Goal: Task Accomplishment & Management: Complete application form

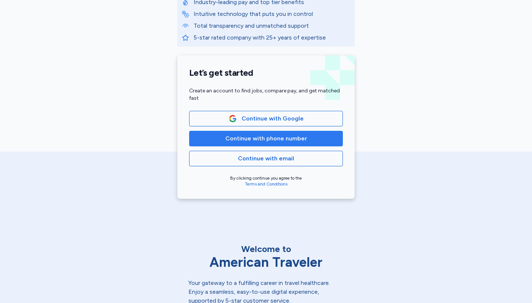
scroll to position [141, 0]
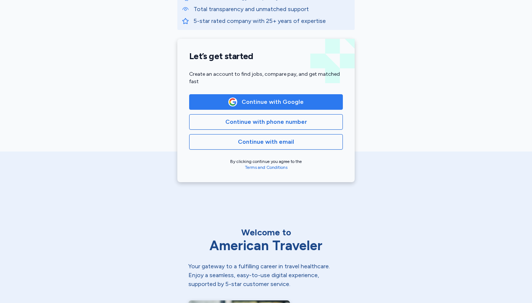
click at [269, 103] on span "Continue with Google" at bounding box center [273, 102] width 62 height 9
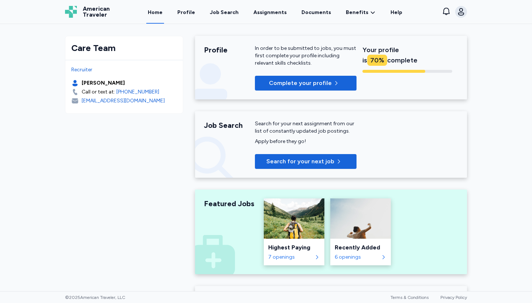
click at [464, 13] on icon "button" at bounding box center [461, 11] width 9 height 9
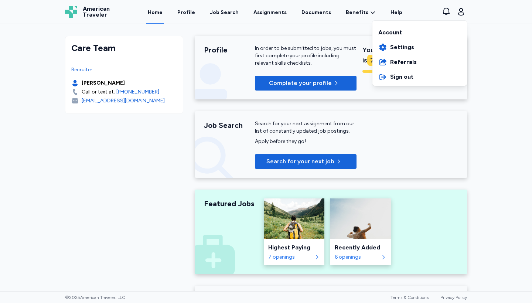
click at [338, 16] on div "American Traveler American Traveler Home Profile Job Search Assignments Documen…" at bounding box center [266, 12] width 414 height 24
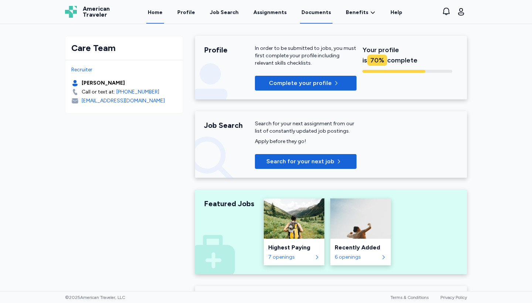
click at [313, 17] on link "Documents" at bounding box center [316, 12] width 33 height 23
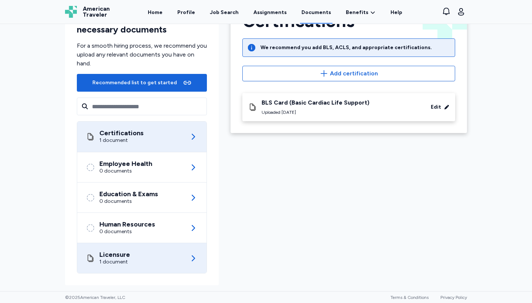
click at [158, 252] on div "Licensure 1 document" at bounding box center [142, 258] width 112 height 30
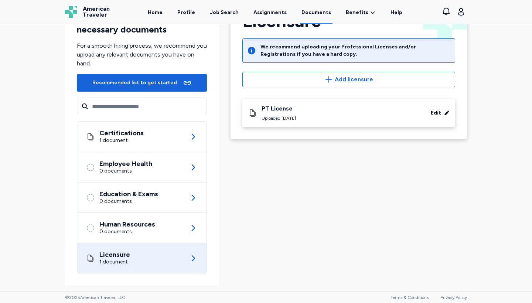
scroll to position [36, 0]
click at [147, 107] on input "text" at bounding box center [142, 107] width 130 height 18
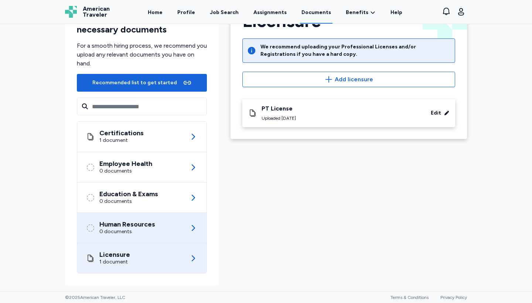
click at [173, 222] on div "Human Resources 0 documents" at bounding box center [142, 228] width 112 height 30
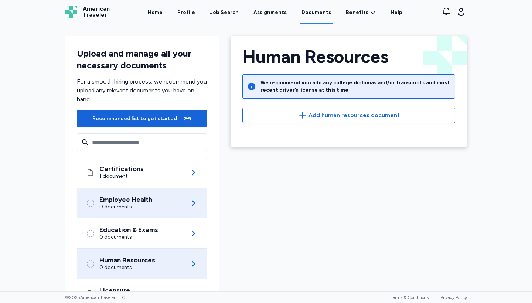
click at [169, 199] on div "Employee Health 0 documents" at bounding box center [142, 203] width 112 height 30
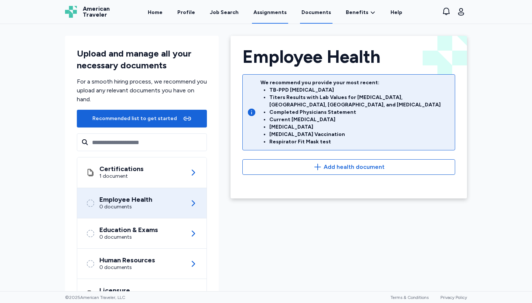
click at [265, 14] on link "Assignments" at bounding box center [270, 12] width 36 height 23
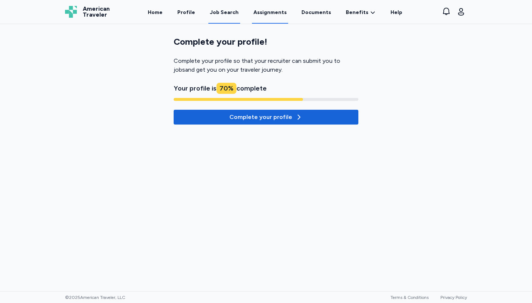
click at [239, 10] on div "Job Search" at bounding box center [224, 12] width 29 height 7
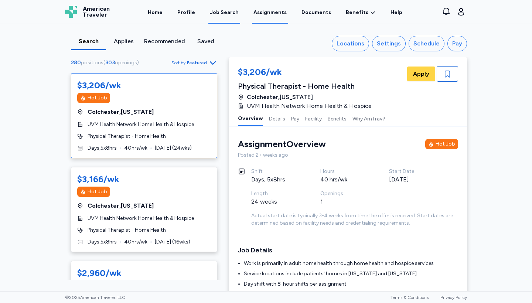
click at [263, 14] on link "Assignments" at bounding box center [270, 12] width 36 height 23
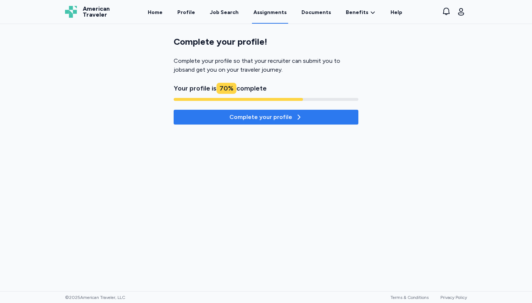
click at [242, 113] on div "Complete your profile" at bounding box center [266, 117] width 73 height 9
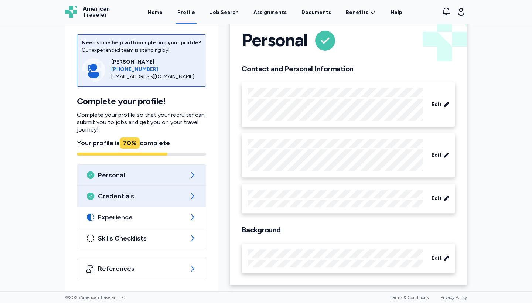
click at [128, 203] on div "Credentials" at bounding box center [141, 196] width 129 height 21
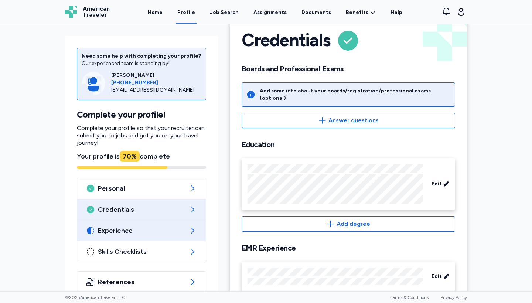
click at [130, 232] on span "Experience" at bounding box center [141, 230] width 87 height 9
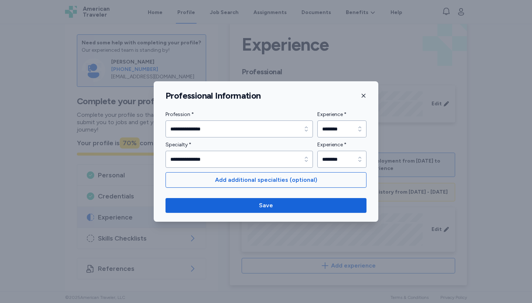
click at [363, 95] on icon "button" at bounding box center [364, 96] width 4 height 4
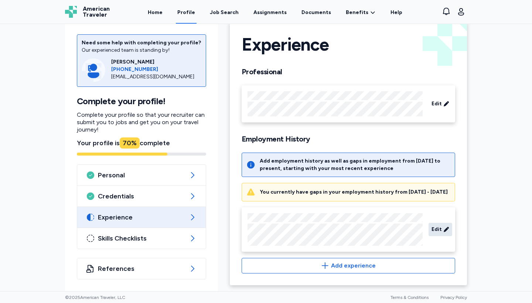
click at [438, 231] on span "Edit" at bounding box center [437, 229] width 10 height 7
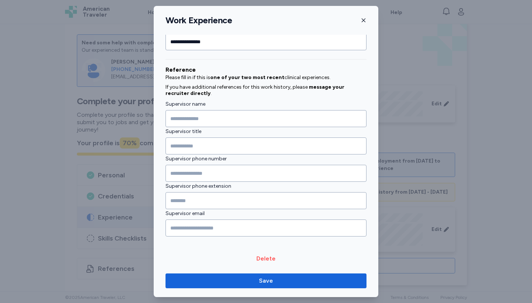
scroll to position [699, 0]
click at [364, 21] on icon "button" at bounding box center [364, 20] width 6 height 6
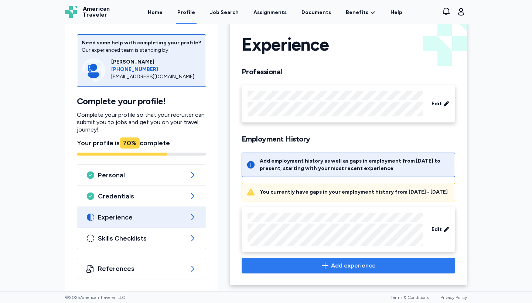
click at [330, 265] on icon "button" at bounding box center [325, 265] width 9 height 9
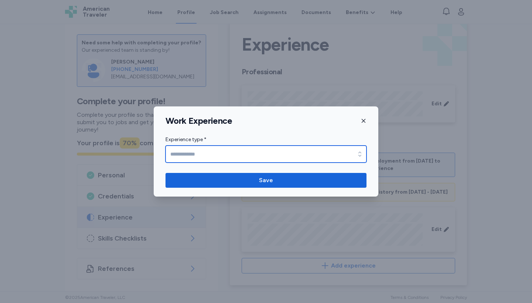
click at [197, 162] on input "Experience type *" at bounding box center [266, 154] width 201 height 17
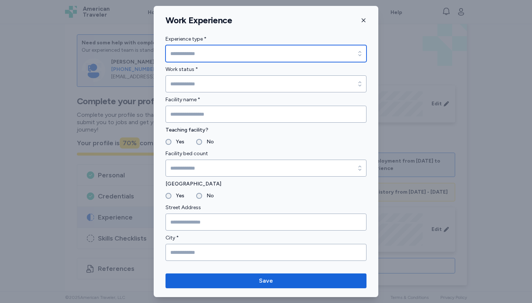
type input "********"
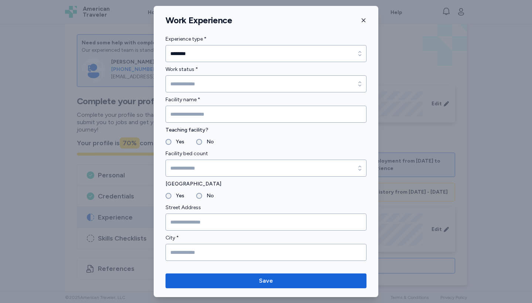
click at [364, 18] on icon "button" at bounding box center [364, 20] width 6 height 6
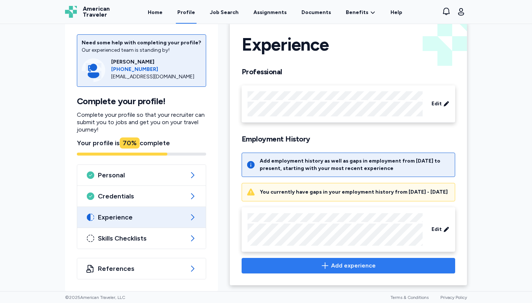
click at [322, 266] on span "Add experience" at bounding box center [348, 265] width 201 height 9
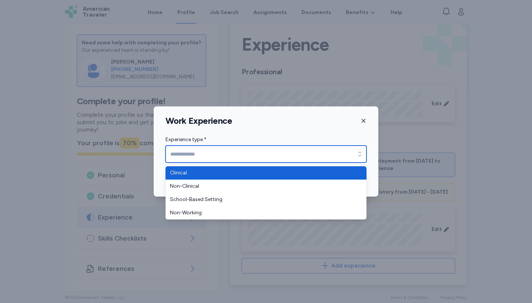
click at [237, 153] on input "Experience type *" at bounding box center [266, 154] width 201 height 17
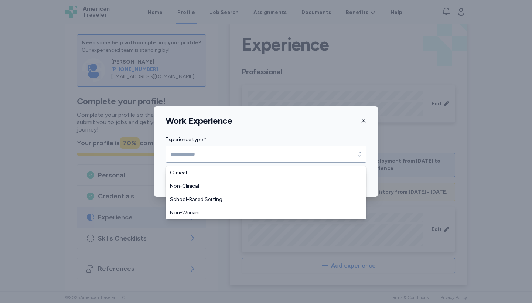
click at [361, 119] on div "Work Experience Experience type * Experience type * Save" at bounding box center [266, 151] width 225 height 90
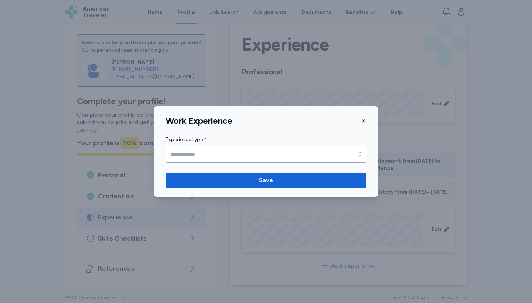
click at [365, 120] on icon "button" at bounding box center [364, 121] width 6 height 6
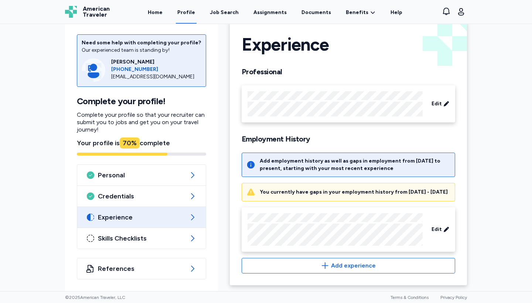
scroll to position [0, 0]
click at [440, 101] on span "Edit" at bounding box center [437, 103] width 10 height 7
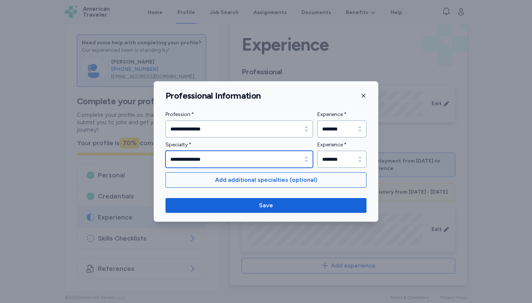
type input "**********"
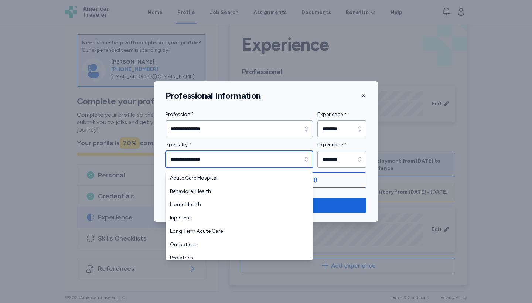
click at [277, 154] on input "**********" at bounding box center [239, 159] width 147 height 17
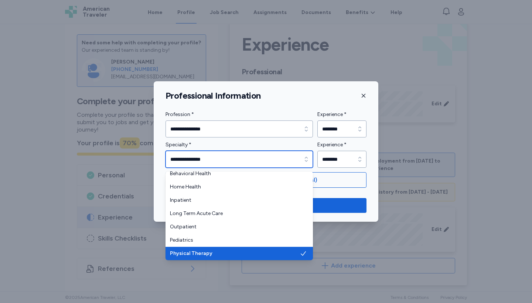
click at [277, 154] on input "**********" at bounding box center [239, 159] width 147 height 17
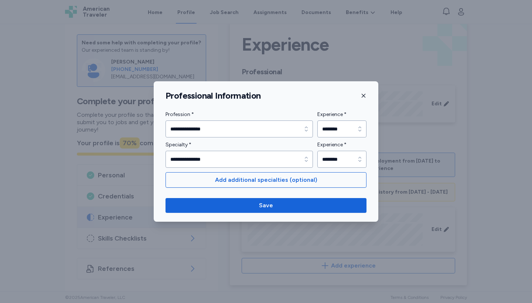
click at [299, 142] on div "**********" at bounding box center [239, 153] width 147 height 27
click at [359, 97] on div "Professional Information" at bounding box center [266, 95] width 225 height 11
click at [366, 95] on icon "button" at bounding box center [364, 96] width 6 height 6
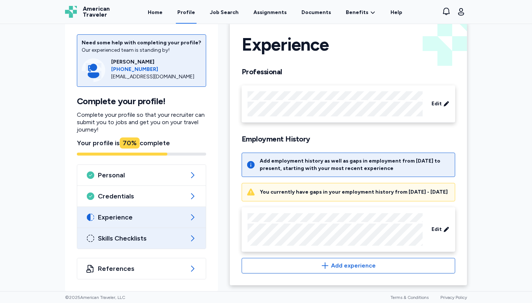
scroll to position [0, 0]
click at [141, 240] on span "Skills Checklists" at bounding box center [141, 238] width 87 height 9
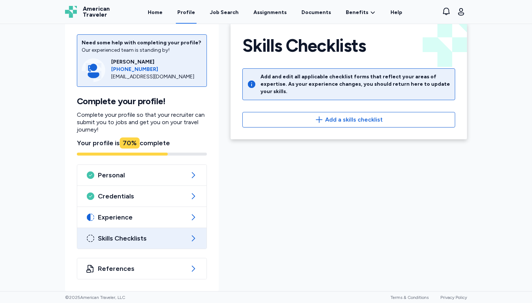
click at [147, 228] on div "Skills Checklists" at bounding box center [141, 238] width 129 height 21
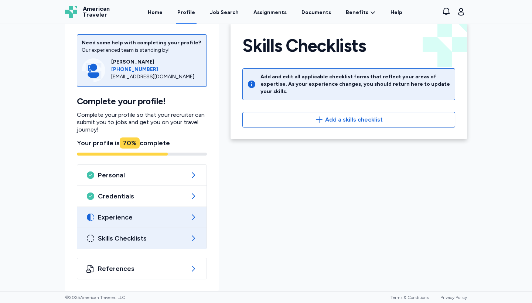
click at [147, 216] on span "Experience" at bounding box center [142, 217] width 88 height 9
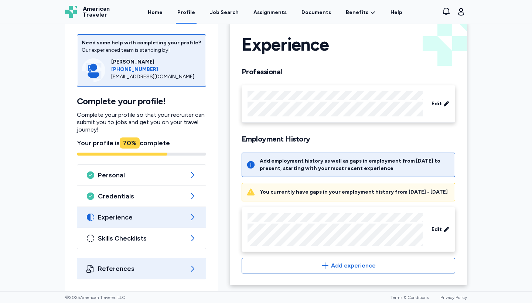
click at [139, 260] on div "References" at bounding box center [141, 268] width 129 height 21
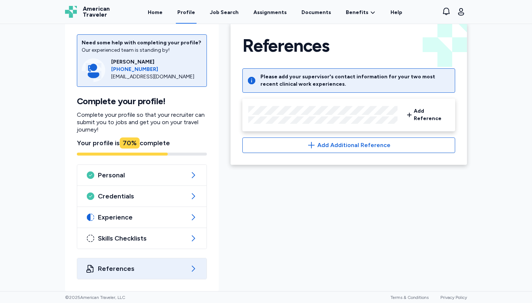
click at [179, 104] on h1 "Complete your profile!" at bounding box center [142, 101] width 130 height 11
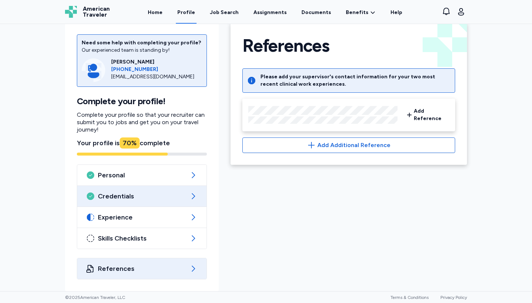
click at [142, 191] on div "Credentials" at bounding box center [141, 196] width 129 height 21
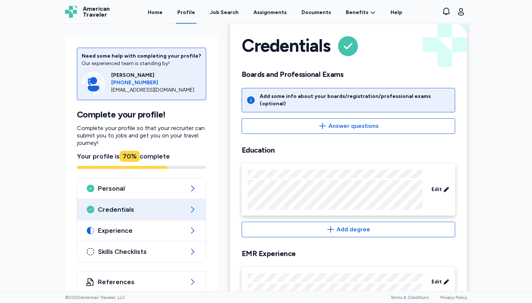
click at [143, 219] on div "Credentials" at bounding box center [141, 209] width 129 height 21
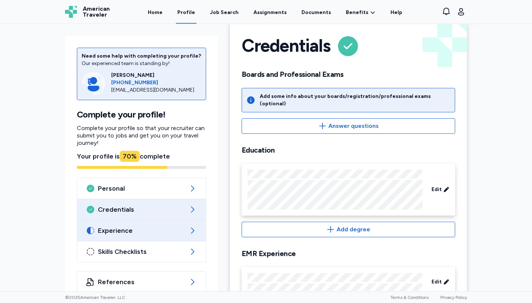
click at [137, 237] on div "Experience" at bounding box center [141, 230] width 129 height 21
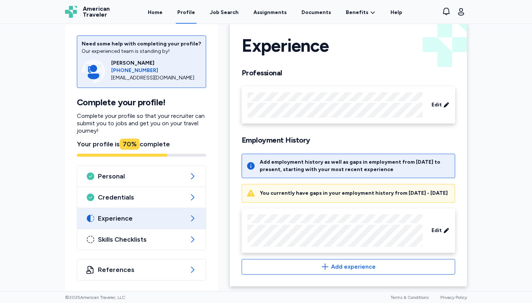
click at [153, 213] on div "Experience" at bounding box center [141, 218] width 129 height 21
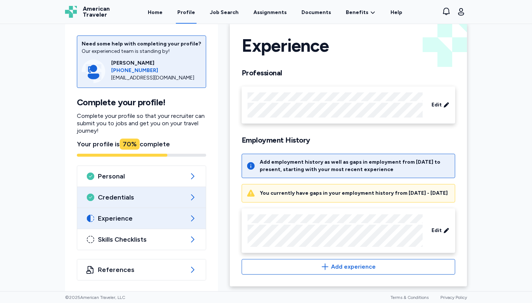
click at [157, 197] on span "Credentials" at bounding box center [141, 197] width 87 height 9
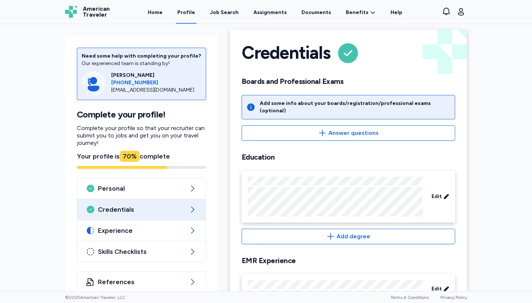
scroll to position [6, 0]
click at [218, 11] on div "Job Search" at bounding box center [224, 12] width 29 height 7
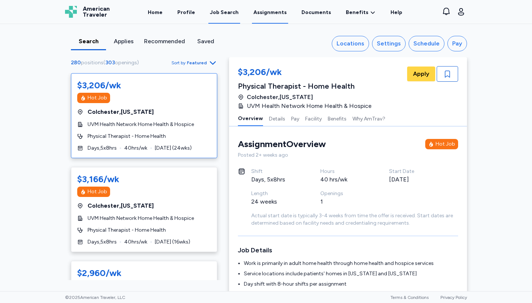
click at [266, 12] on link "Assignments" at bounding box center [270, 12] width 36 height 23
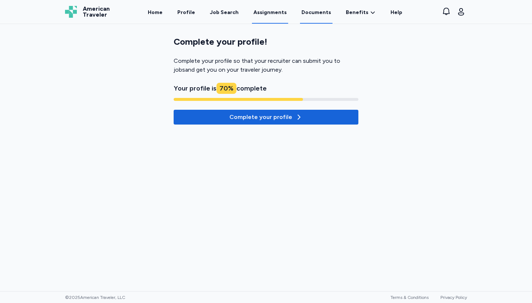
click at [308, 13] on link "Documents" at bounding box center [316, 12] width 33 height 23
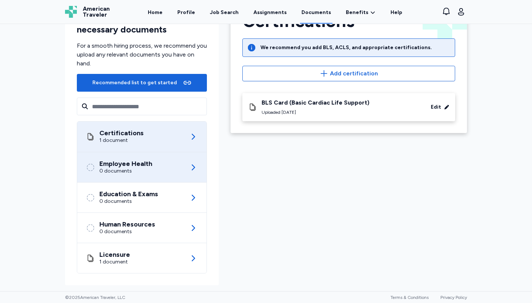
scroll to position [36, 0]
click at [141, 155] on div "Employee Health 0 documents" at bounding box center [142, 167] width 112 height 30
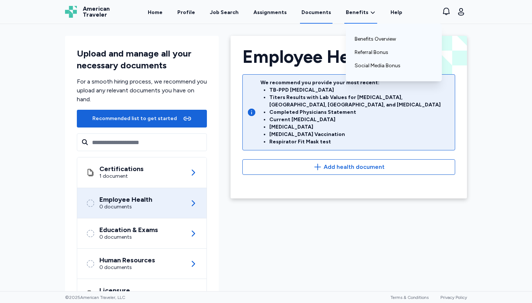
click at [362, 12] on link "Benefits" at bounding box center [361, 12] width 30 height 7
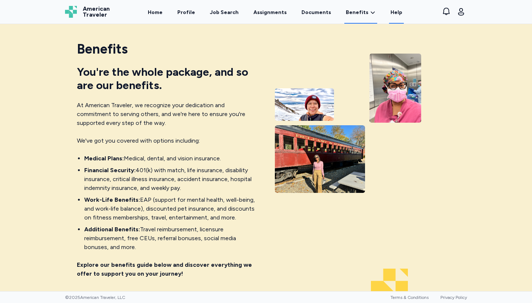
click at [390, 12] on link "Help" at bounding box center [396, 12] width 15 height 23
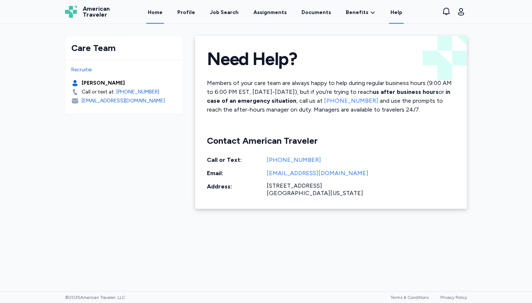
click at [161, 13] on link "Home" at bounding box center [155, 12] width 18 height 23
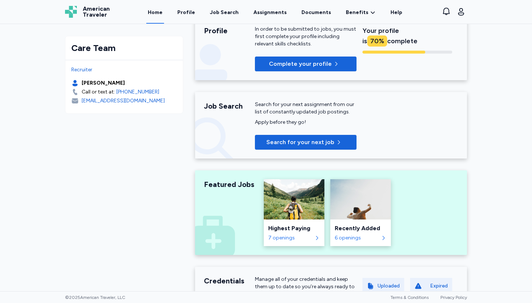
scroll to position [23, 0]
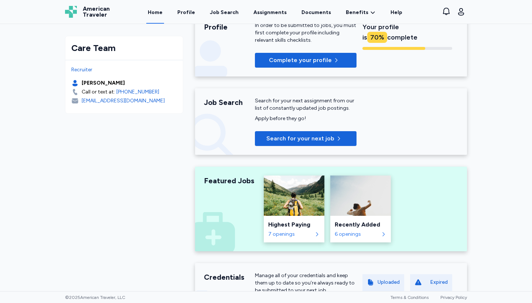
click at [265, 68] on div "Profile In order to be submitted to jobs, you must first complete your profile …" at bounding box center [331, 45] width 272 height 64
click at [278, 60] on span "Complete your profile" at bounding box center [300, 60] width 63 height 9
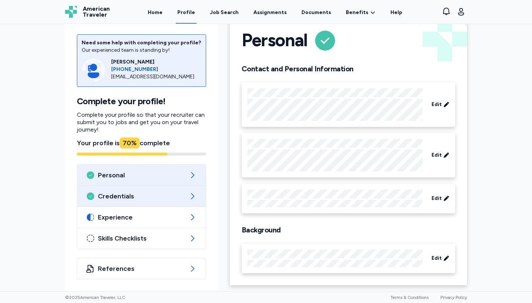
scroll to position [19, 0]
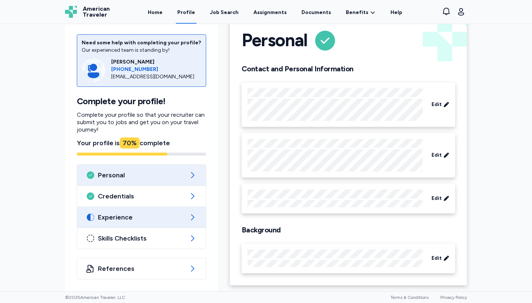
click at [191, 218] on icon at bounding box center [192, 217] width 9 height 9
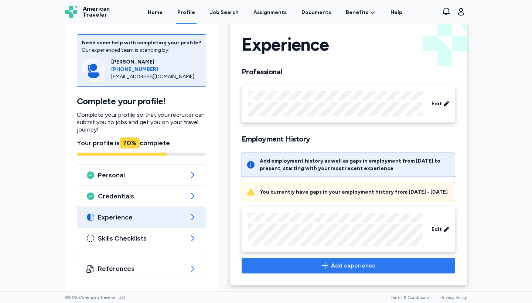
click at [310, 259] on button "Add experience" at bounding box center [349, 266] width 214 height 16
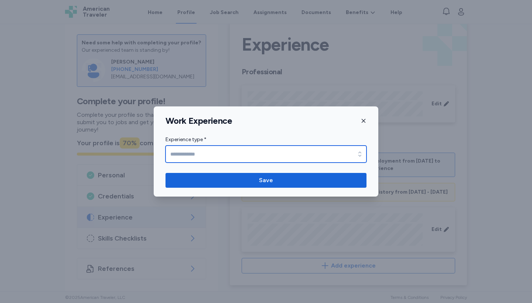
click at [320, 154] on input "Experience type *" at bounding box center [266, 154] width 201 height 17
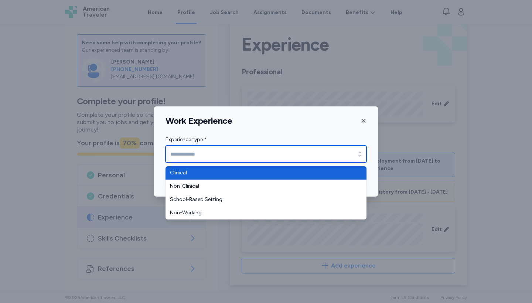
type input "********"
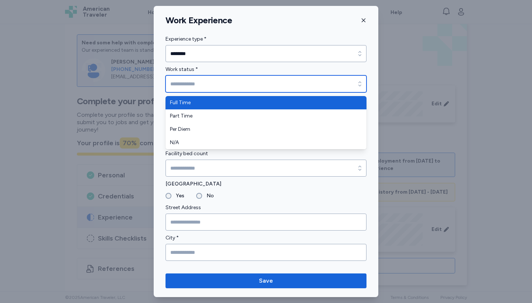
click at [208, 92] on input "Work status *" at bounding box center [266, 83] width 201 height 17
type input "*********"
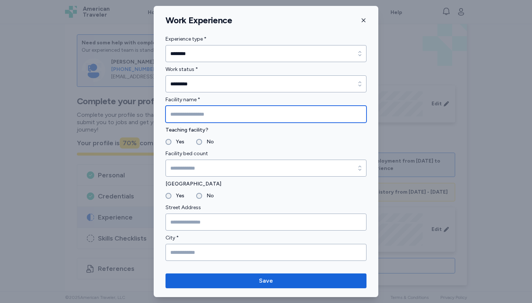
click at [204, 119] on input "Facility name *" at bounding box center [266, 114] width 201 height 17
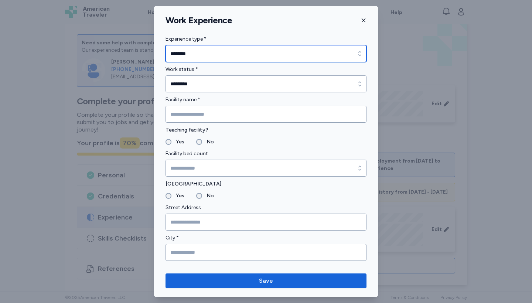
type input "********"
click at [211, 51] on input "********" at bounding box center [266, 53] width 201 height 17
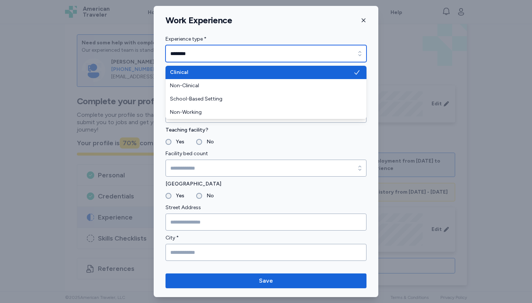
click at [211, 50] on input "********" at bounding box center [266, 53] width 201 height 17
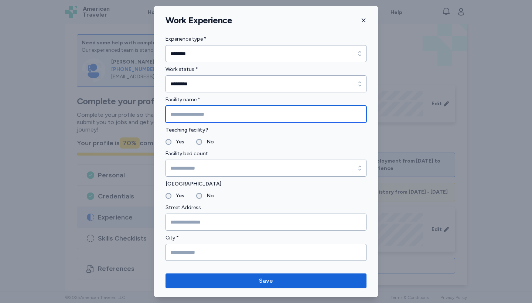
click at [200, 112] on input "Facility name *" at bounding box center [266, 114] width 201 height 17
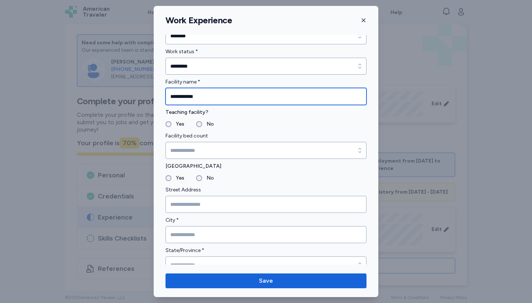
scroll to position [21, 0]
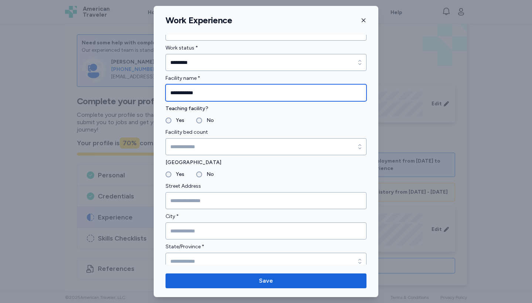
type input "**********"
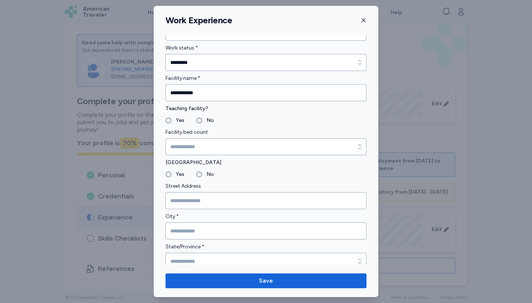
click at [198, 123] on div "No" at bounding box center [205, 120] width 18 height 9
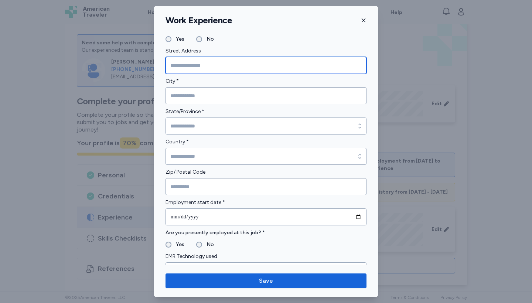
scroll to position [162, 0]
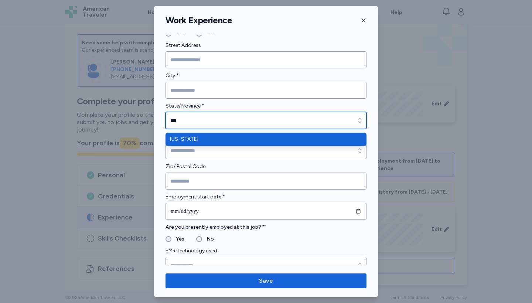
type input "*******"
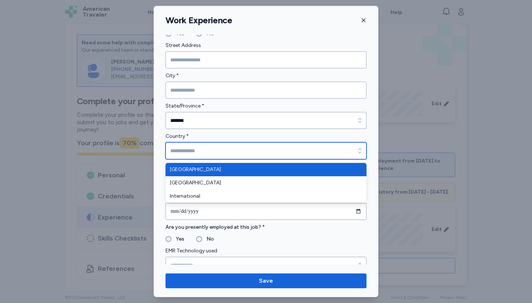
type input "**********"
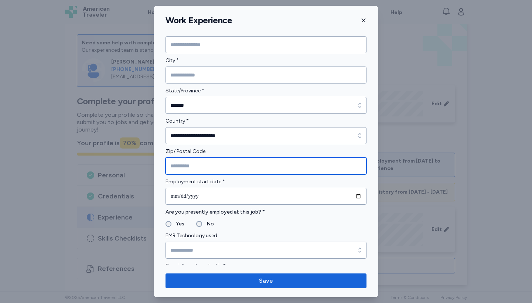
scroll to position [188, 0]
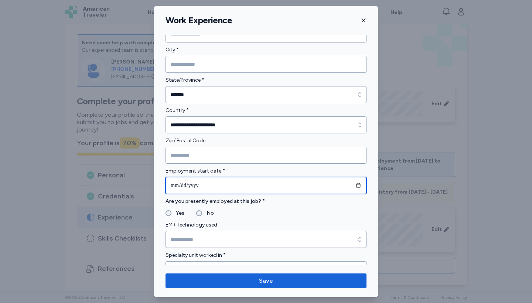
click at [172, 184] on input "date" at bounding box center [266, 185] width 201 height 17
type input "**********"
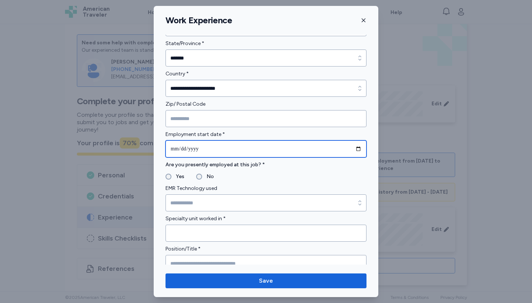
scroll to position [234, 0]
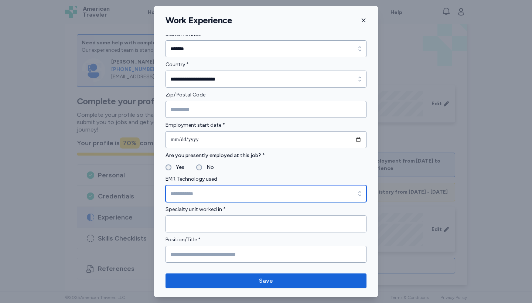
click at [199, 194] on input "EMR Technology used" at bounding box center [266, 193] width 201 height 17
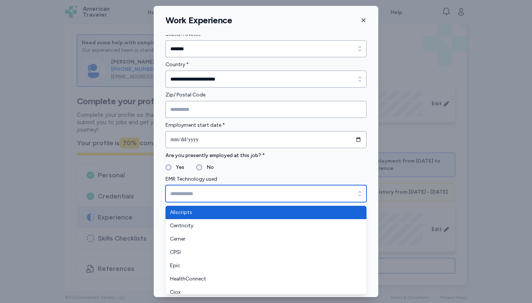
click at [239, 186] on input "EMR Technology used" at bounding box center [266, 193] width 201 height 17
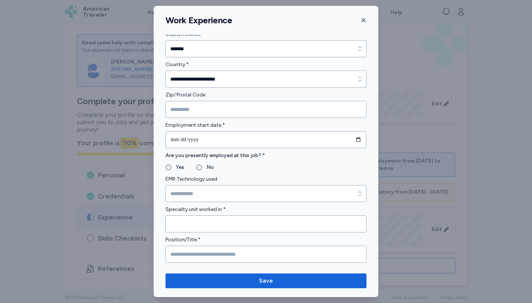
click at [240, 178] on div "EMR Technology used" at bounding box center [266, 188] width 201 height 27
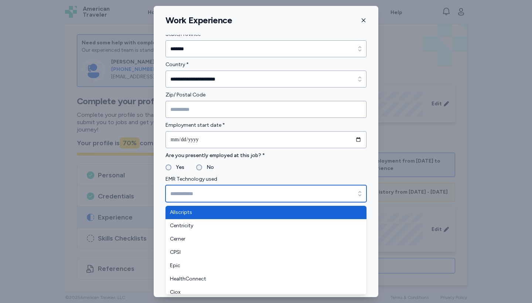
click at [215, 198] on input "EMR Technology used" at bounding box center [266, 193] width 201 height 17
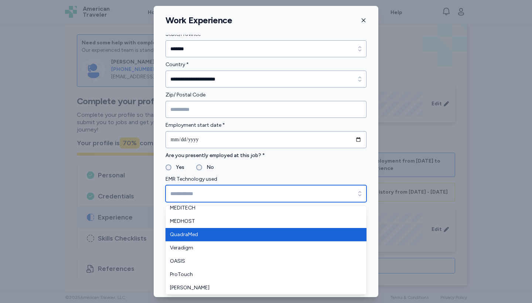
scroll to position [124, 0]
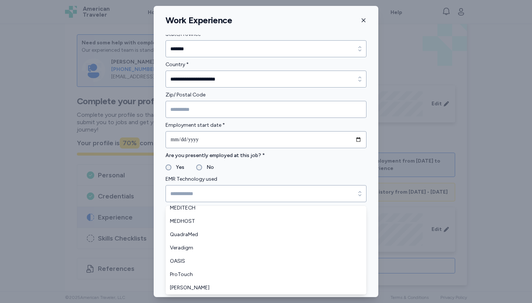
click at [278, 167] on form "**********" at bounding box center [266, 257] width 201 height 852
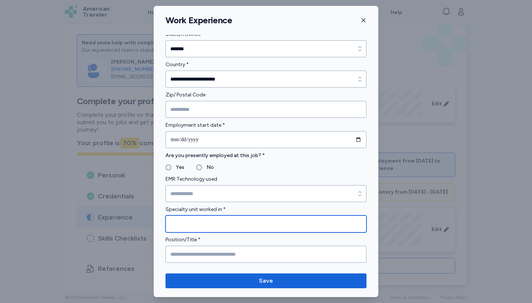
click at [223, 224] on input "Specialty unit worked in *" at bounding box center [266, 223] width 201 height 17
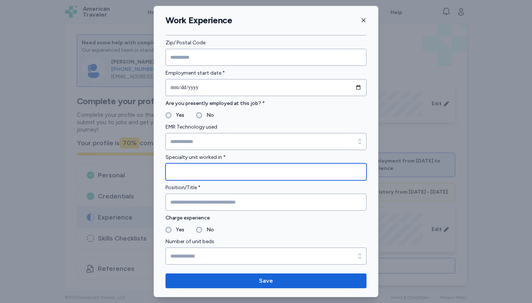
scroll to position [285, 0]
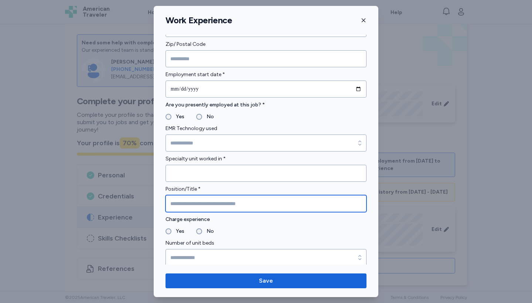
click at [197, 205] on input "Position/Title *" at bounding box center [266, 203] width 201 height 17
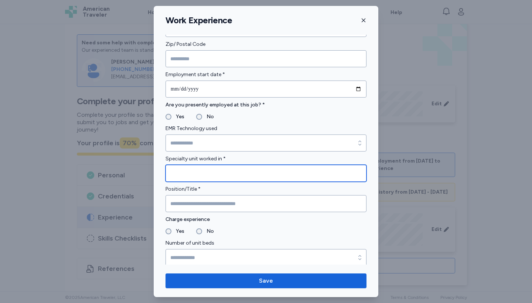
click at [197, 180] on input "Specialty unit worked in *" at bounding box center [266, 173] width 201 height 17
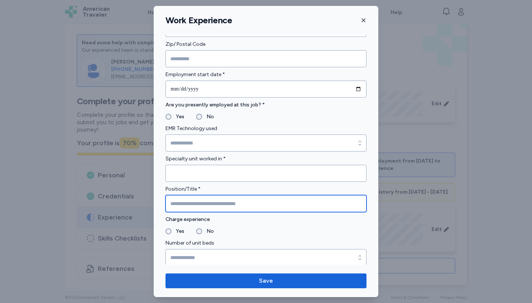
click at [195, 200] on input "Position/Title *" at bounding box center [266, 203] width 201 height 17
click at [195, 201] on input "Position/Title *" at bounding box center [266, 203] width 201 height 17
type input "**"
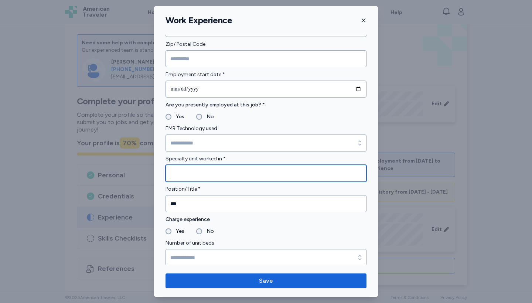
click at [213, 178] on input "Specialty unit worked in *" at bounding box center [266, 173] width 201 height 17
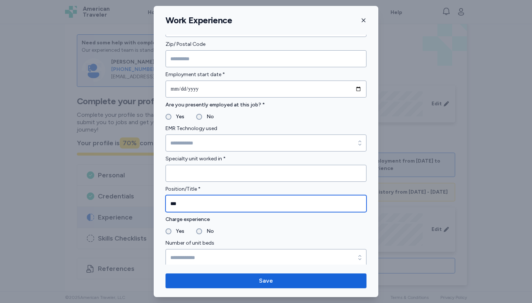
click at [217, 206] on input "**" at bounding box center [266, 203] width 201 height 17
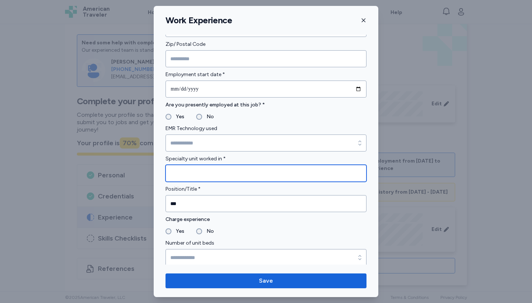
click at [224, 180] on input "Specialty unit worked in *" at bounding box center [266, 173] width 201 height 17
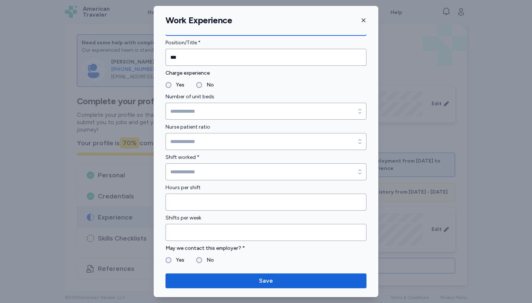
scroll to position [432, 0]
type input "**********"
click at [209, 158] on label "Shift worked *" at bounding box center [266, 156] width 201 height 9
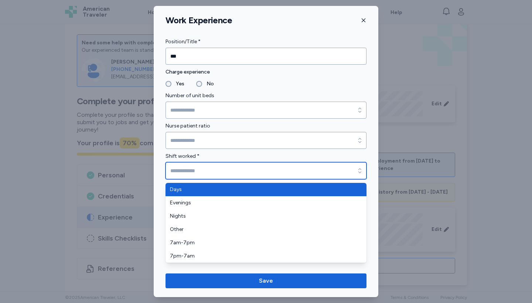
click at [209, 170] on input "Shift worked *" at bounding box center [266, 170] width 201 height 17
type input "****"
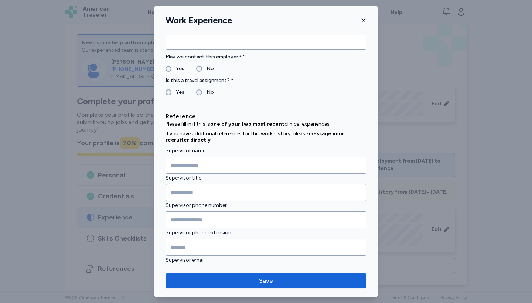
scroll to position [620, 0]
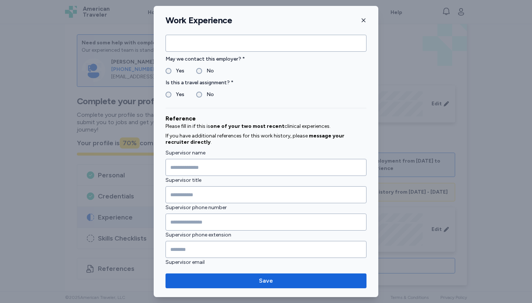
click at [180, 90] on label "Yes" at bounding box center [177, 94] width 13 height 9
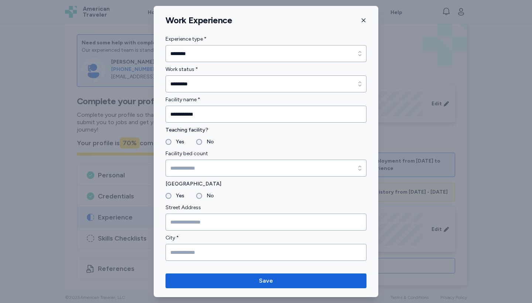
scroll to position [0, 0]
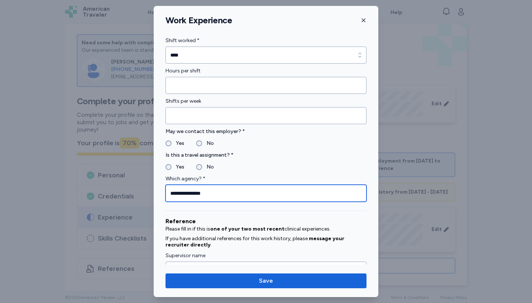
type input "**********"
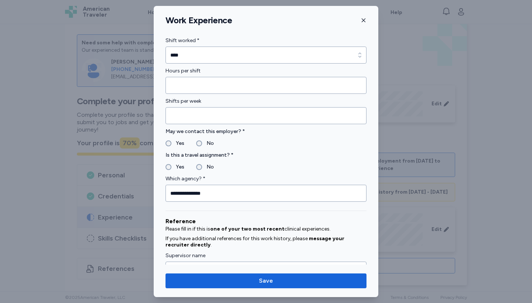
click at [181, 140] on label "Yes" at bounding box center [177, 143] width 13 height 9
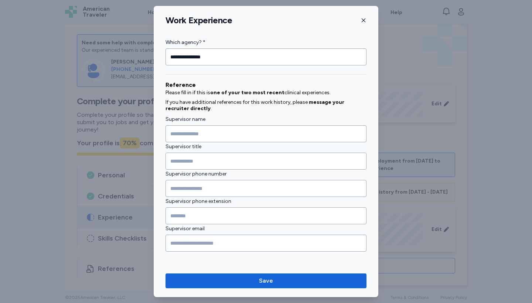
scroll to position [684, 0]
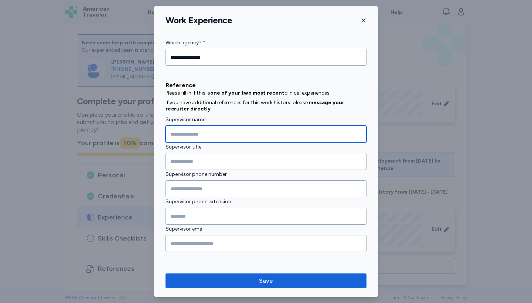
drag, startPoint x: 207, startPoint y: 133, endPoint x: 215, endPoint y: 111, distance: 23.4
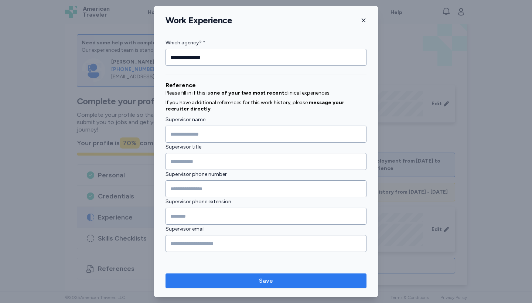
click at [276, 275] on button "Save" at bounding box center [266, 281] width 201 height 15
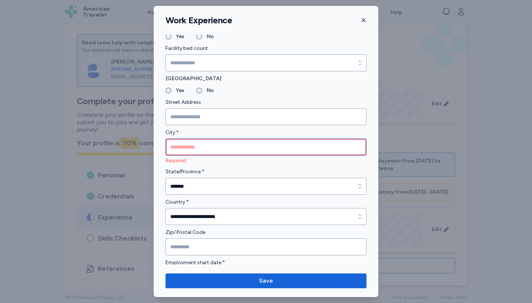
scroll to position [100, 0]
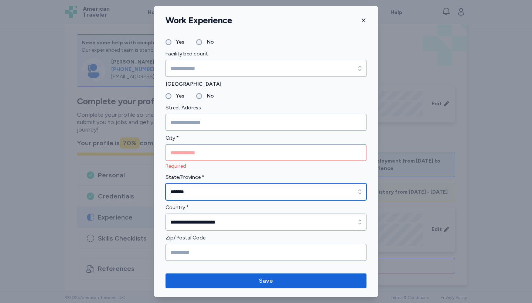
click at [271, 188] on input "*******" at bounding box center [266, 191] width 201 height 17
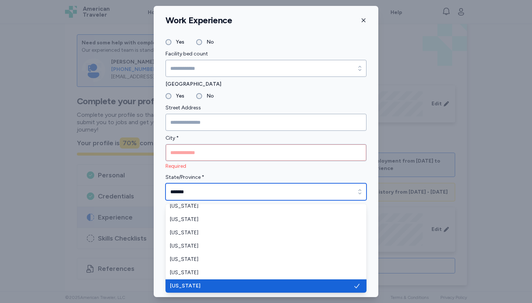
scroll to position [0, 0]
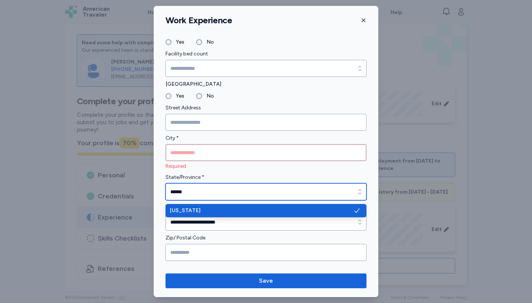
type input "*******"
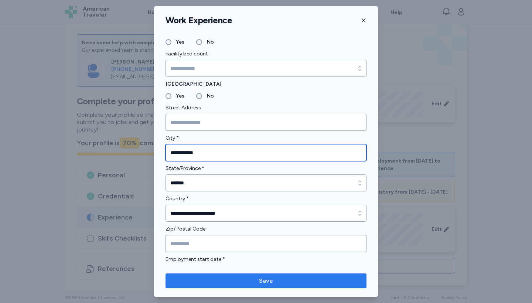
type input "**********"
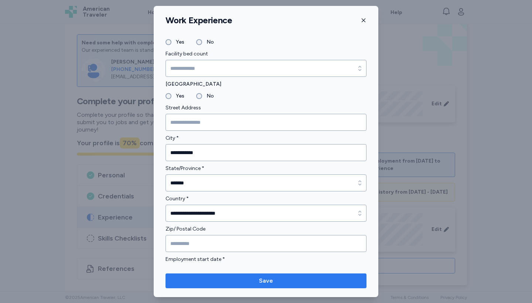
click at [220, 274] on button "Save" at bounding box center [266, 281] width 201 height 15
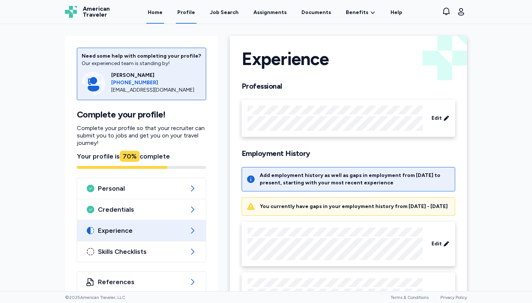
click at [164, 9] on link "Home" at bounding box center [155, 12] width 18 height 23
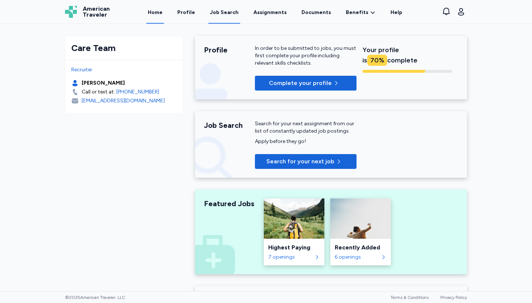
click at [234, 14] on div "Job Search" at bounding box center [224, 12] width 29 height 7
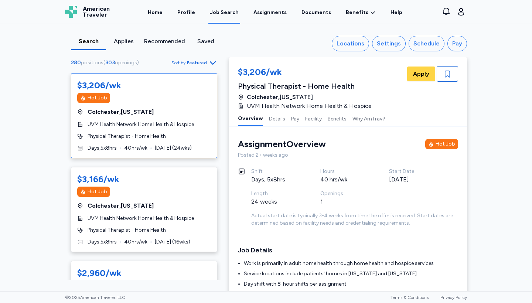
click at [183, 133] on div "Physical Therapist - Home Health" at bounding box center [144, 136] width 134 height 7
click at [131, 41] on div "Applies" at bounding box center [123, 41] width 29 height 9
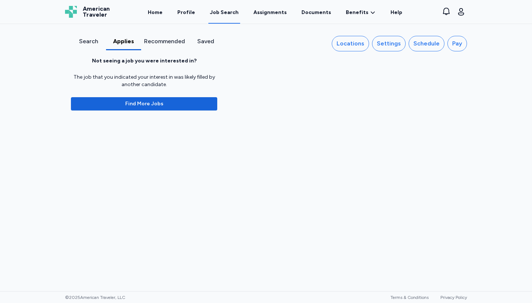
click at [150, 42] on div "Recommended" at bounding box center [164, 41] width 41 height 9
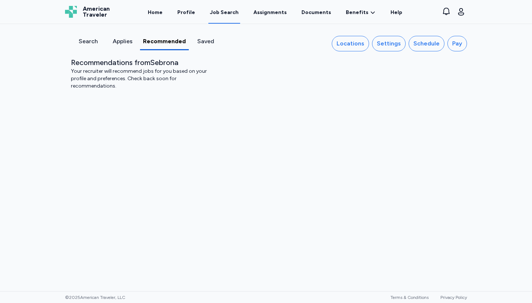
click at [85, 40] on div "Search" at bounding box center [88, 41] width 28 height 9
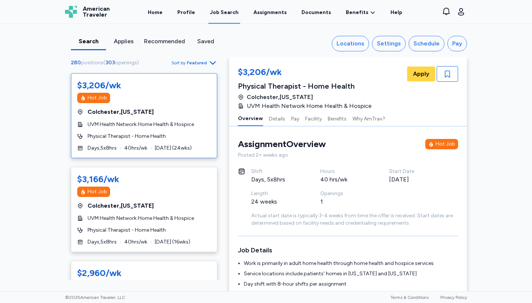
click at [110, 40] on div "Applies" at bounding box center [123, 41] width 29 height 9
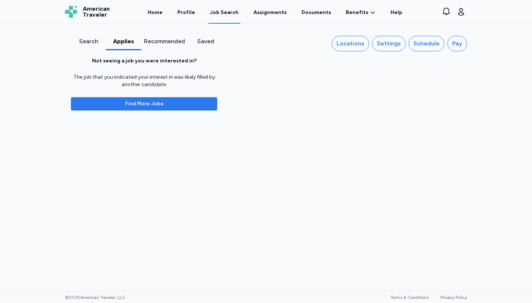
click at [133, 103] on span "Find More Jobs" at bounding box center [144, 103] width 38 height 7
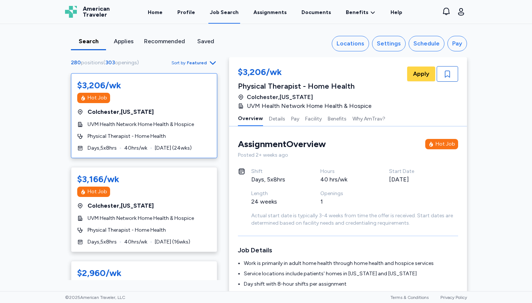
click at [155, 66] on div "280 positions ( 303 openings ) Sort by Featured" at bounding box center [144, 62] width 146 height 9
click at [123, 65] on span "openings" at bounding box center [126, 63] width 22 height 6
click at [348, 45] on div "Locations" at bounding box center [351, 43] width 28 height 9
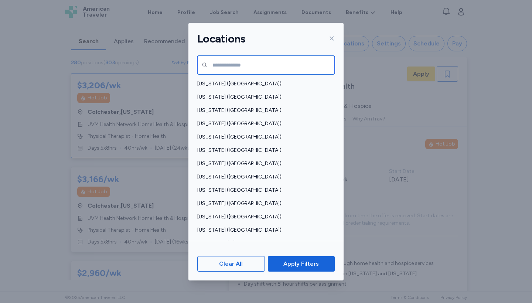
click at [256, 69] on input "text" at bounding box center [265, 65] width 137 height 18
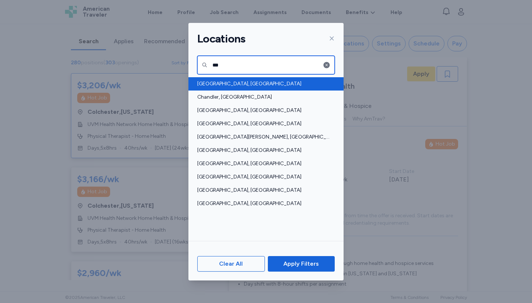
type input "***"
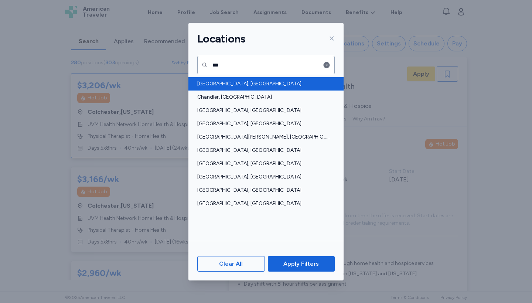
click at [234, 89] on div "[GEOGRAPHIC_DATA], [GEOGRAPHIC_DATA]" at bounding box center [265, 83] width 155 height 13
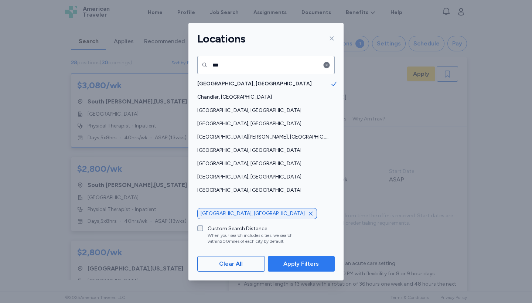
scroll to position [1, 0]
click at [280, 266] on span "Apply Filters" at bounding box center [301, 263] width 55 height 9
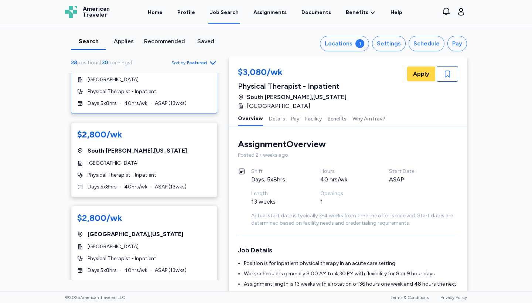
scroll to position [40, 0]
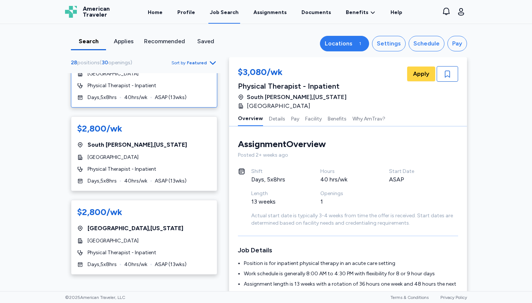
click at [334, 44] on div "Locations" at bounding box center [339, 43] width 28 height 9
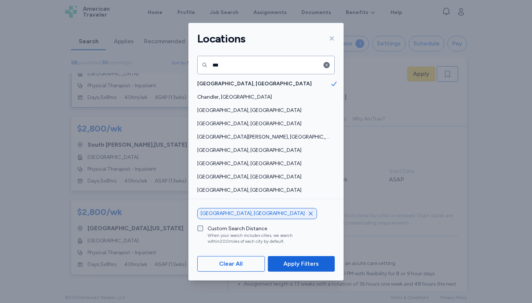
click at [242, 231] on div "Custom Search Distance" at bounding box center [265, 228] width 115 height 7
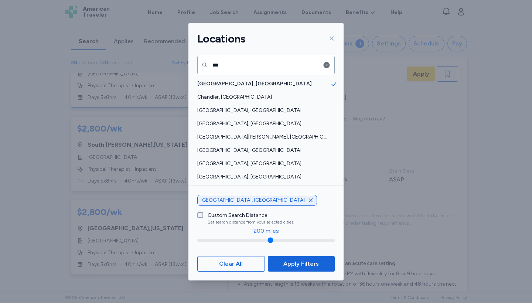
drag, startPoint x: 264, startPoint y: 237, endPoint x: 227, endPoint y: 237, distance: 36.2
click at [227, 237] on div "200 miles" at bounding box center [265, 236] width 137 height 18
drag, startPoint x: 262, startPoint y: 240, endPoint x: 212, endPoint y: 240, distance: 50.3
type input "**"
click at [212, 240] on input "range" at bounding box center [265, 240] width 137 height 3
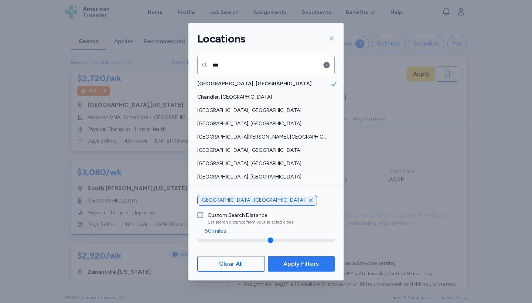
click at [288, 259] on span "Apply Filters" at bounding box center [300, 263] width 35 height 9
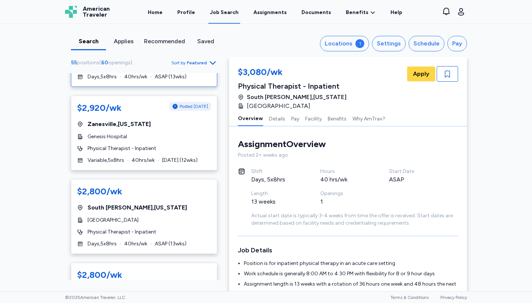
scroll to position [194, 0]
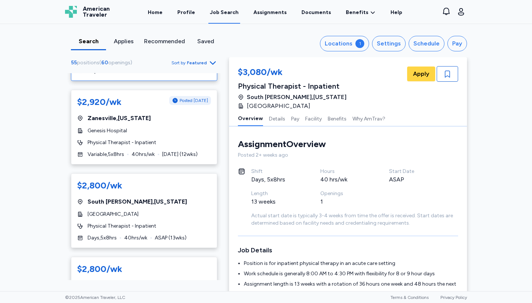
click at [350, 27] on div "Search Applies Recommended Saved Locations 1 Settings Schedule Pay 55 positions…" at bounding box center [266, 40] width 414 height 33
click at [342, 41] on div "Locations" at bounding box center [339, 43] width 28 height 9
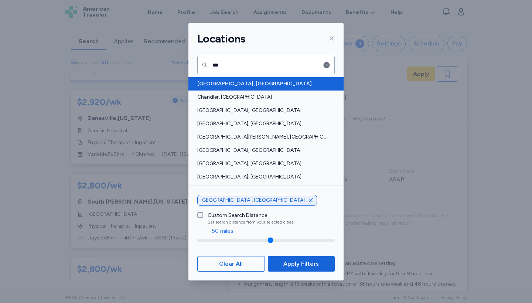
click at [268, 81] on span "[GEOGRAPHIC_DATA], [GEOGRAPHIC_DATA]" at bounding box center [263, 83] width 133 height 7
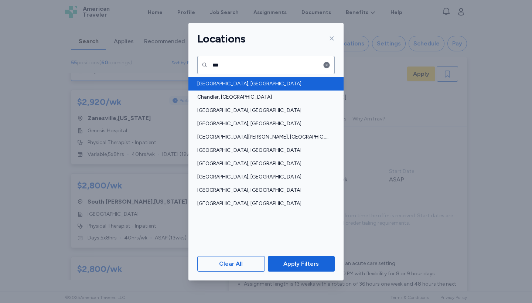
click at [272, 82] on span "[GEOGRAPHIC_DATA], [GEOGRAPHIC_DATA]" at bounding box center [263, 83] width 133 height 7
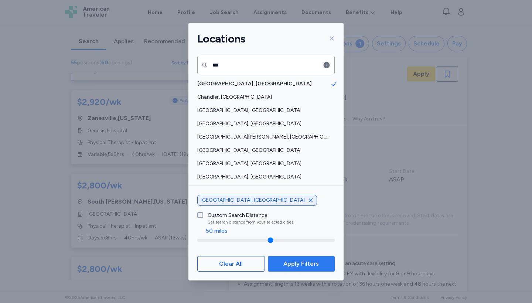
click at [296, 258] on button "Apply Filters" at bounding box center [301, 264] width 67 height 16
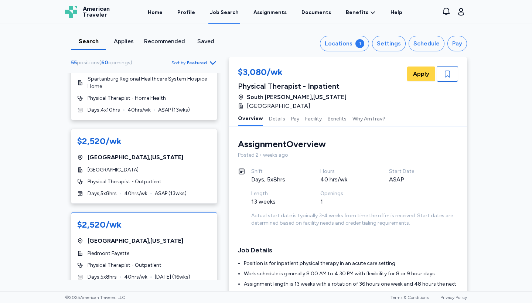
scroll to position [923, 0]
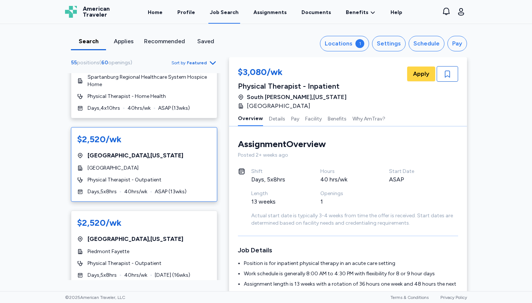
click at [177, 156] on div "$2,520/wk [GEOGRAPHIC_DATA] , [US_STATE] [GEOGRAPHIC_DATA] Physical Therapist -…" at bounding box center [144, 164] width 146 height 75
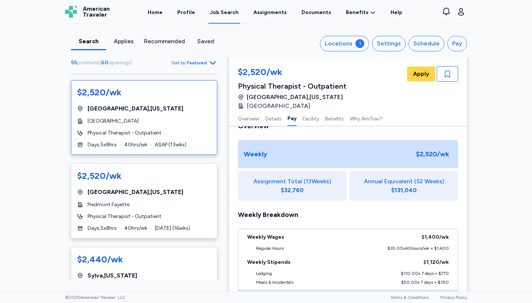
scroll to position [376, 0]
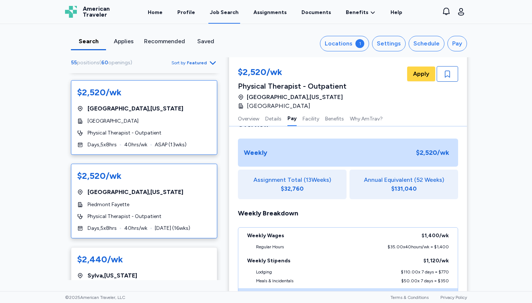
click at [197, 201] on div "Piedmont Fayette" at bounding box center [144, 204] width 134 height 7
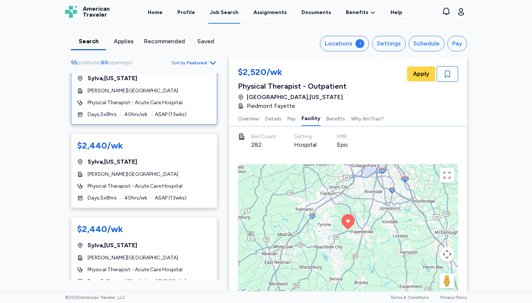
scroll to position [1162, 0]
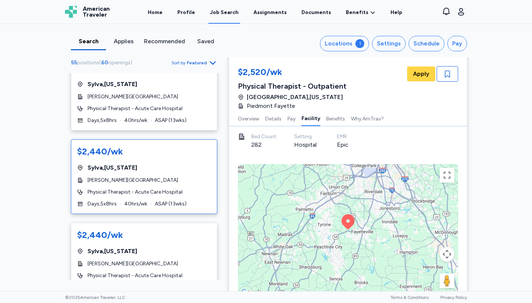
click at [171, 140] on div "$2,440/[PERSON_NAME][GEOGRAPHIC_DATA] , [US_STATE][GEOGRAPHIC_DATA] Physical Th…" at bounding box center [144, 176] width 146 height 75
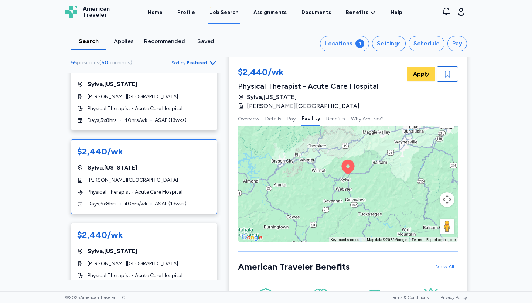
scroll to position [722, 0]
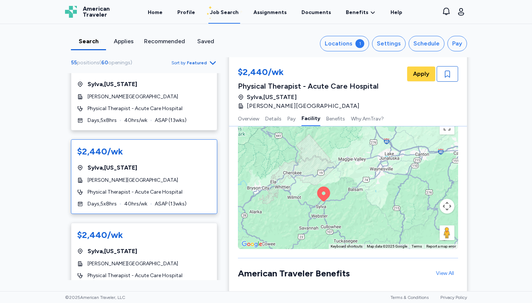
drag, startPoint x: 342, startPoint y: 184, endPoint x: 314, endPoint y: 207, distance: 35.4
click at [314, 207] on div "To activate drag with keyboard, press Alt + Enter. Once in keyboard drag state,…" at bounding box center [348, 182] width 220 height 133
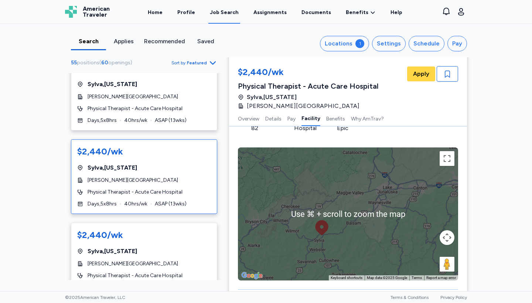
scroll to position [691, 0]
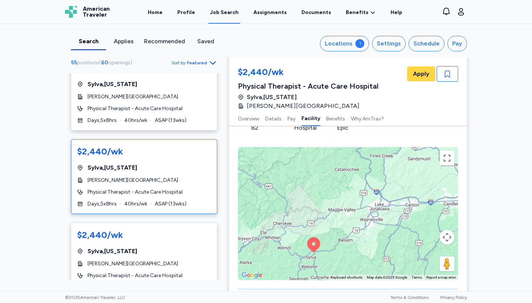
drag, startPoint x: 418, startPoint y: 180, endPoint x: 408, endPoint y: 201, distance: 22.3
click at [408, 201] on div "To activate drag with keyboard, press Alt + Enter. Once in keyboard drag state,…" at bounding box center [348, 213] width 220 height 133
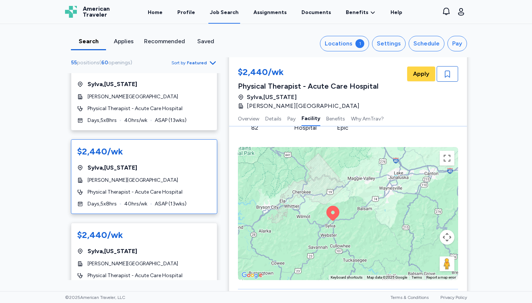
drag, startPoint x: 336, startPoint y: 239, endPoint x: 372, endPoint y: 188, distance: 62.7
click at [369, 188] on div "To activate drag with keyboard, press Alt + Enter. Once in keyboard drag state,…" at bounding box center [348, 213] width 220 height 133
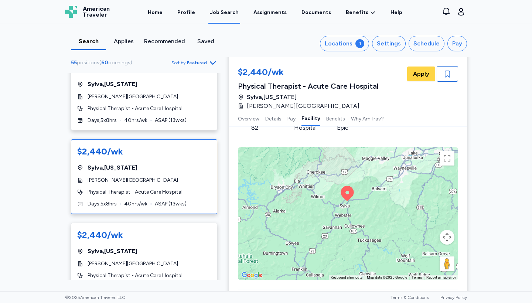
click at [448, 239] on button "Map camera controls" at bounding box center [447, 237] width 15 height 15
click at [425, 254] on button "Zoom out" at bounding box center [428, 255] width 15 height 15
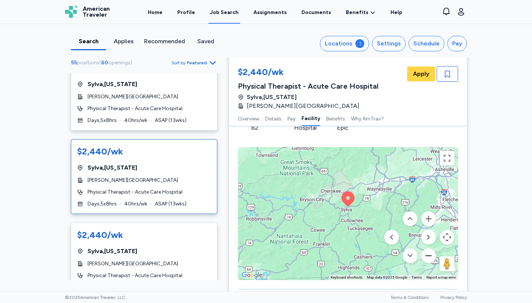
click at [425, 254] on button "Zoom out" at bounding box center [428, 255] width 15 height 15
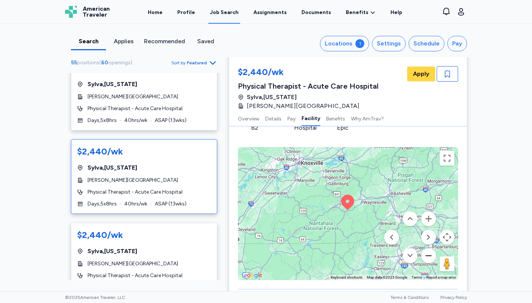
click at [425, 254] on button "Zoom out" at bounding box center [428, 255] width 15 height 15
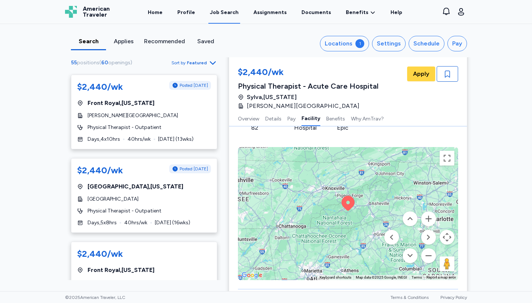
scroll to position [1470, 0]
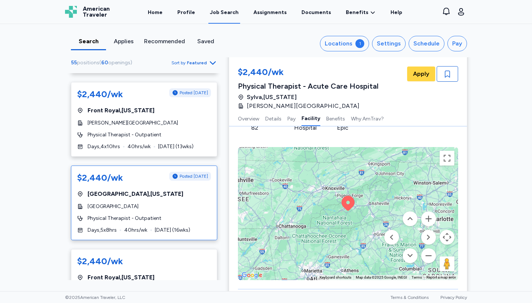
click at [139, 203] on span "[GEOGRAPHIC_DATA]" at bounding box center [113, 206] width 51 height 7
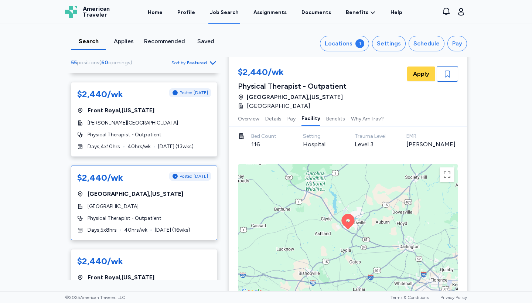
scroll to position [729, 0]
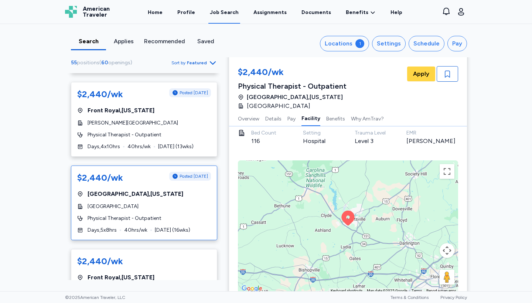
click at [447, 254] on button "Map camera controls" at bounding box center [447, 250] width 15 height 15
click at [429, 271] on button "Zoom out" at bounding box center [428, 269] width 15 height 15
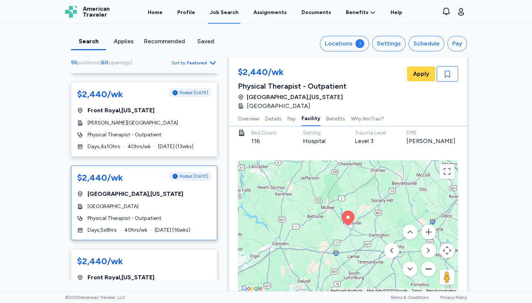
click at [429, 272] on button "Zoom out" at bounding box center [428, 269] width 15 height 15
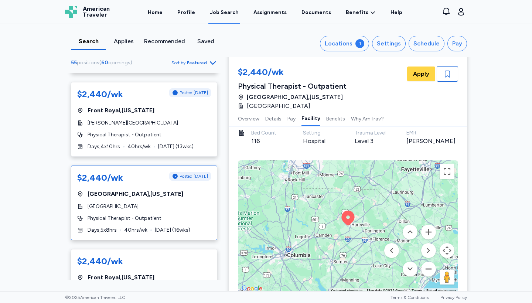
click at [429, 272] on button "Zoom out" at bounding box center [428, 269] width 15 height 15
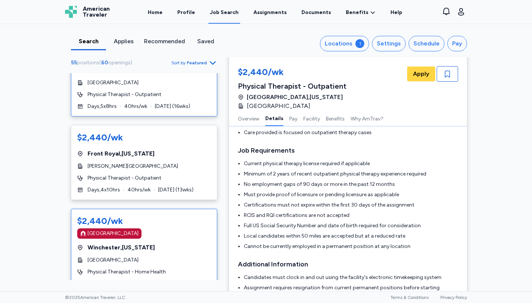
scroll to position [1597, 0]
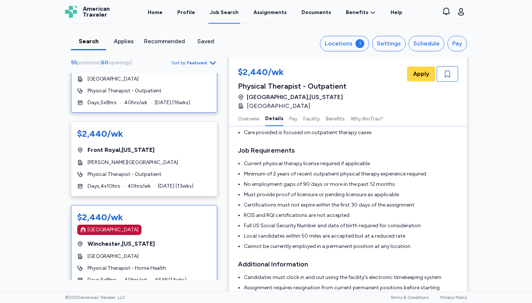
click at [167, 239] on div "[GEOGRAPHIC_DATA] , [US_STATE]" at bounding box center [144, 243] width 134 height 9
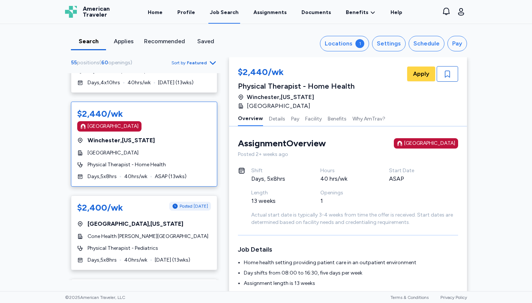
scroll to position [1705, 0]
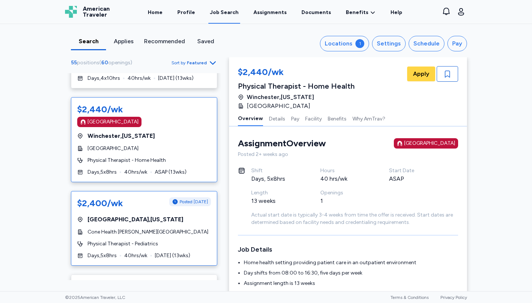
click at [169, 196] on div "$2,400/wk Posted [DATE] [GEOGRAPHIC_DATA] , [US_STATE] Cone Health [PERSON_NAME…" at bounding box center [144, 228] width 146 height 75
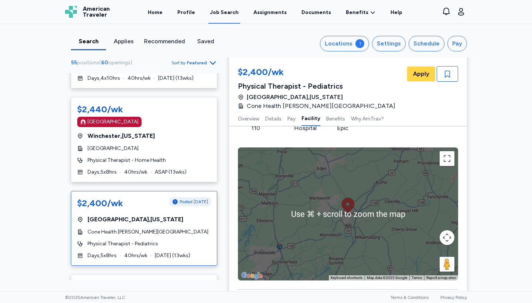
scroll to position [850, 0]
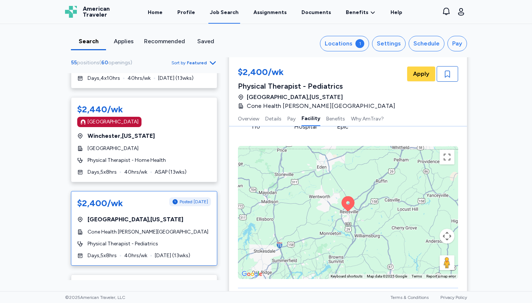
click at [449, 243] on button "Map camera controls" at bounding box center [447, 236] width 15 height 15
click at [426, 257] on button "Zoom out" at bounding box center [428, 254] width 15 height 15
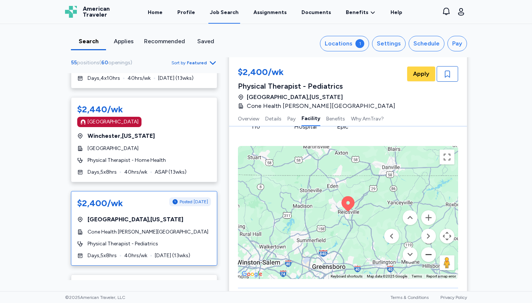
click at [426, 257] on button "Zoom out" at bounding box center [428, 254] width 15 height 15
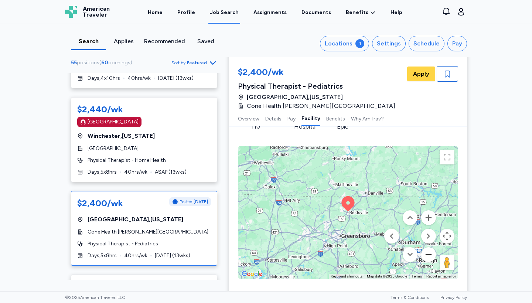
click at [426, 257] on button "Zoom out" at bounding box center [428, 254] width 15 height 15
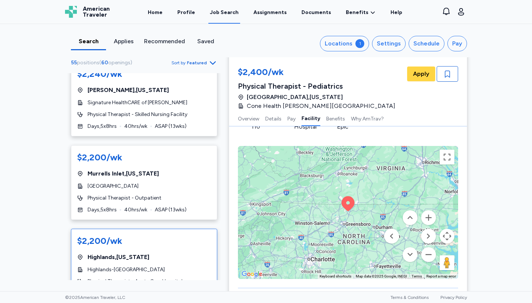
scroll to position [2175, 0]
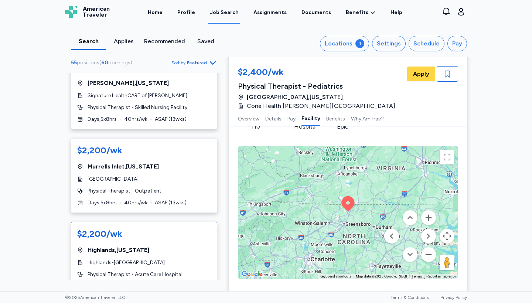
click at [170, 222] on div "$2,200/[GEOGRAPHIC_DATA] , [US_STATE][GEOGRAPHIC_DATA]-[GEOGRAPHIC_DATA] Physic…" at bounding box center [144, 259] width 146 height 75
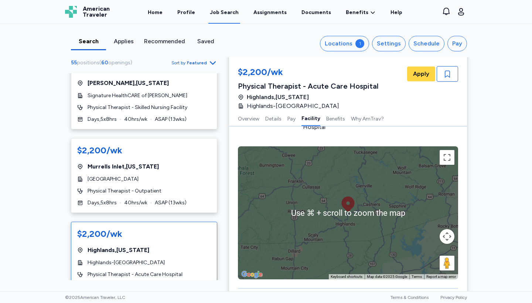
scroll to position [693, 0]
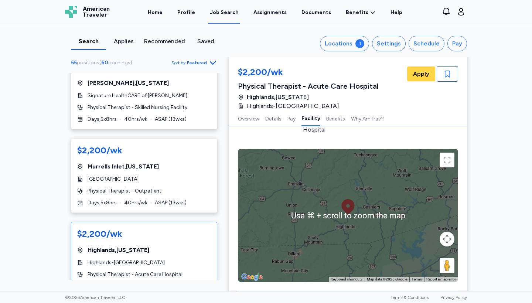
click at [447, 243] on button "Map camera controls" at bounding box center [447, 239] width 15 height 15
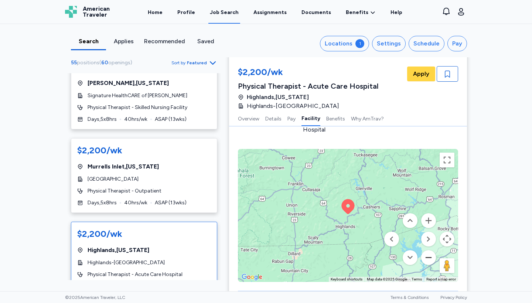
click at [427, 261] on button "Zoom out" at bounding box center [428, 257] width 15 height 15
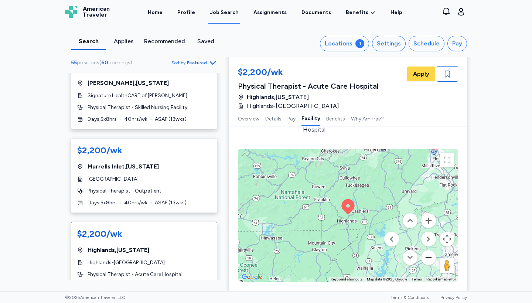
click at [427, 261] on button "Zoom out" at bounding box center [428, 257] width 15 height 15
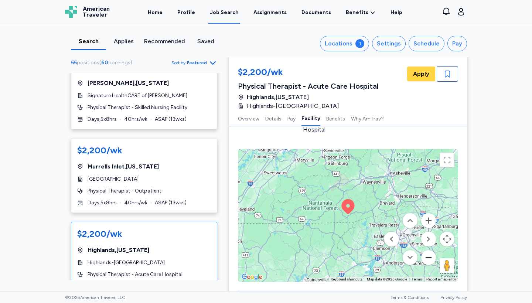
click at [427, 261] on button "Zoom out" at bounding box center [428, 257] width 15 height 15
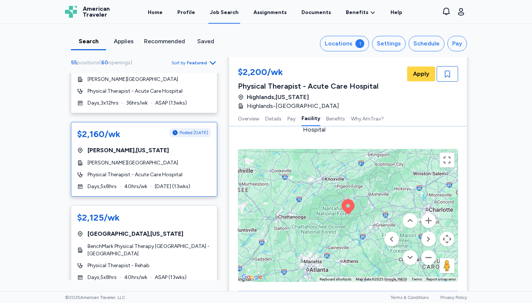
scroll to position [2445, 0]
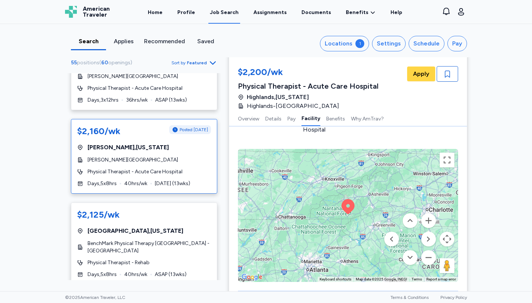
click at [172, 156] on div "[PERSON_NAME][GEOGRAPHIC_DATA]" at bounding box center [144, 159] width 134 height 7
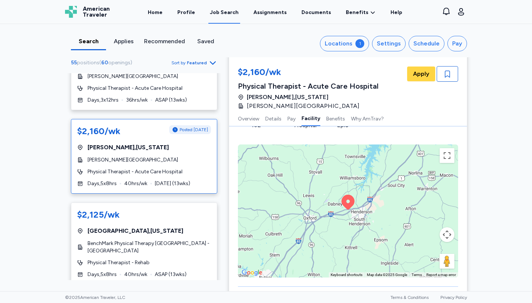
scroll to position [686, 0]
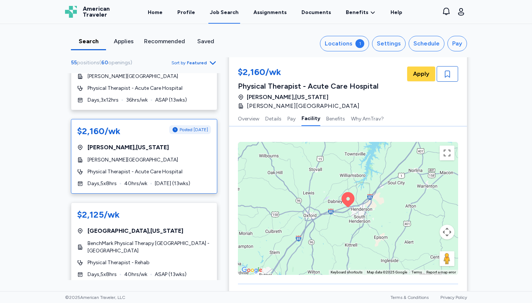
click at [451, 225] on button "Map camera controls" at bounding box center [447, 232] width 15 height 15
click at [434, 246] on button "Zoom out" at bounding box center [428, 250] width 15 height 15
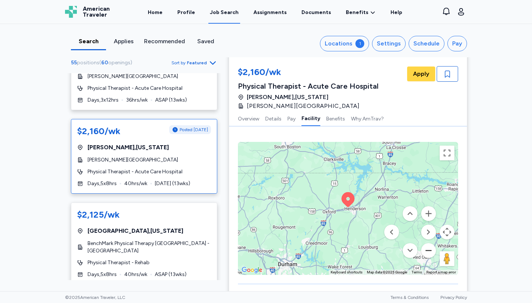
click at [434, 246] on button "Zoom out" at bounding box center [428, 250] width 15 height 15
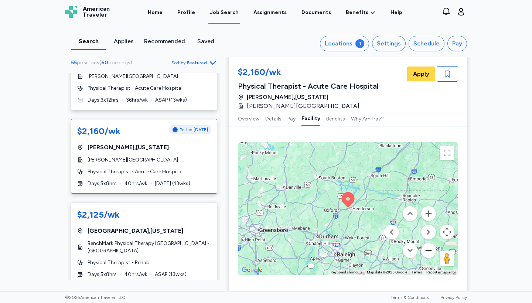
click at [434, 246] on button "Zoom out" at bounding box center [428, 250] width 15 height 15
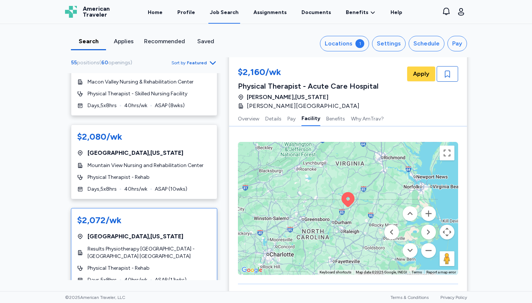
scroll to position [2875, 0]
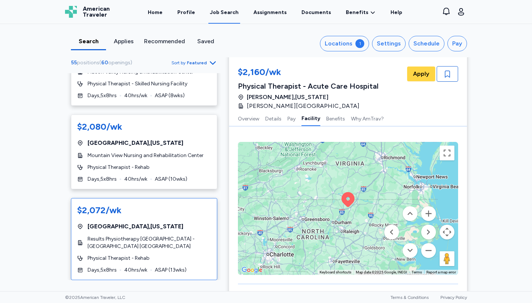
click at [170, 198] on div "$2,072/wk [GEOGRAPHIC_DATA] , [US_STATE] Results Physiotherapy [GEOGRAPHIC_DATA…" at bounding box center [144, 239] width 146 height 82
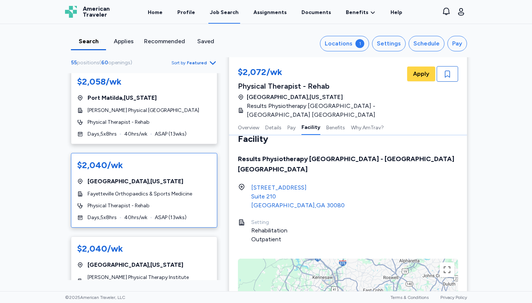
scroll to position [3101, 0]
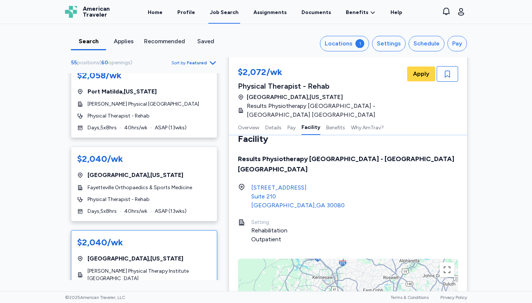
click at [139, 230] on div "$2,040/[PERSON_NAME][GEOGRAPHIC_DATA] , [US_STATE] Drayer Physical Therapy Inst…" at bounding box center [144, 271] width 146 height 82
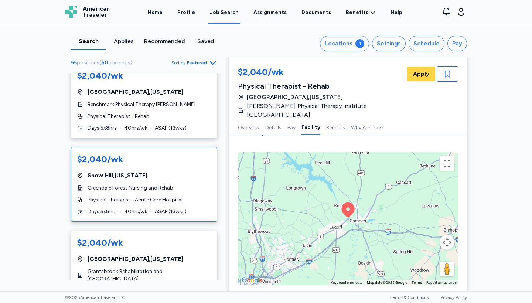
scroll to position [3536, 0]
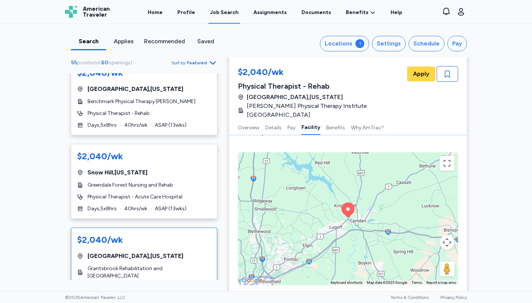
click at [165, 265] on span "Grantsbrook Rehabilitation and [GEOGRAPHIC_DATA]" at bounding box center [149, 272] width 123 height 15
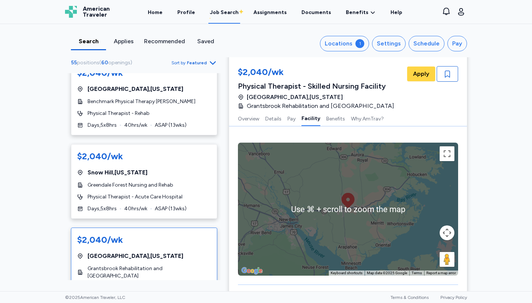
scroll to position [726, 0]
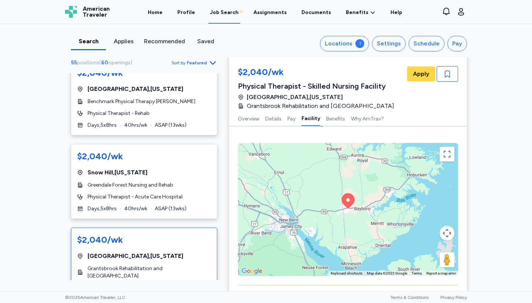
click at [442, 234] on div "To activate drag with keyboard, press Alt + Enter. Once in keyboard drag state,…" at bounding box center [348, 209] width 220 height 133
click at [451, 232] on gmp-internal-camera-control at bounding box center [447, 233] width 15 height 15
click at [448, 228] on button "Map camera controls" at bounding box center [447, 233] width 15 height 15
click at [434, 244] on button "Zoom out" at bounding box center [428, 251] width 15 height 15
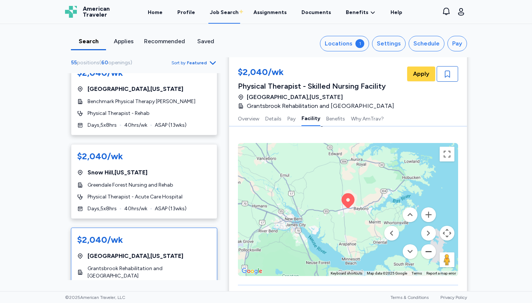
click at [434, 244] on button "Zoom out" at bounding box center [428, 251] width 15 height 15
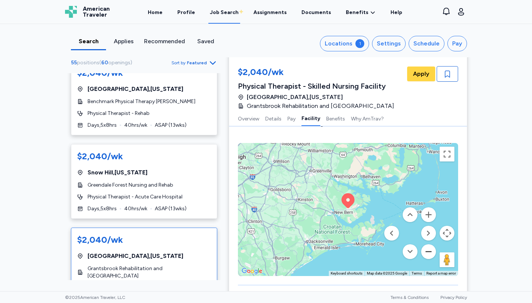
click at [435, 244] on button "Zoom out" at bounding box center [428, 251] width 15 height 15
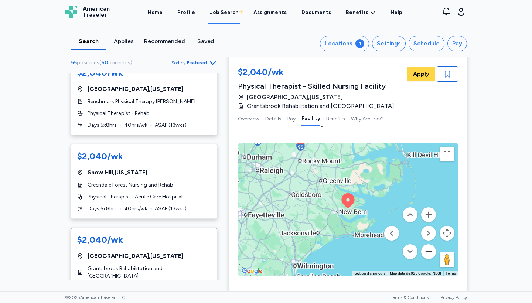
click at [435, 244] on button "Zoom out" at bounding box center [428, 251] width 15 height 15
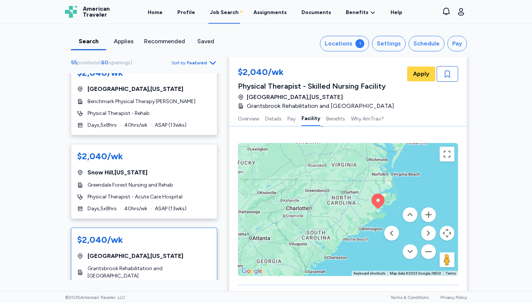
drag, startPoint x: 345, startPoint y: 209, endPoint x: 376, endPoint y: 209, distance: 31.4
click at [376, 209] on div "To activate drag with keyboard, press Alt + Enter. Once in keyboard drag state,…" at bounding box center [348, 209] width 220 height 133
click at [428, 213] on button "Zoom in" at bounding box center [428, 214] width 15 height 15
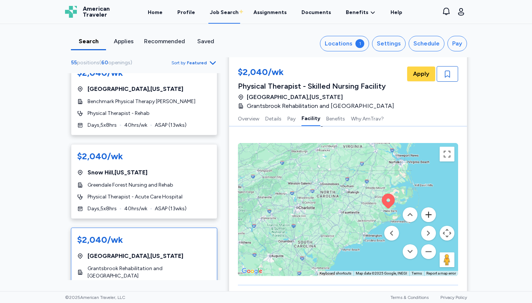
click at [428, 213] on button "Zoom in" at bounding box center [428, 214] width 15 height 15
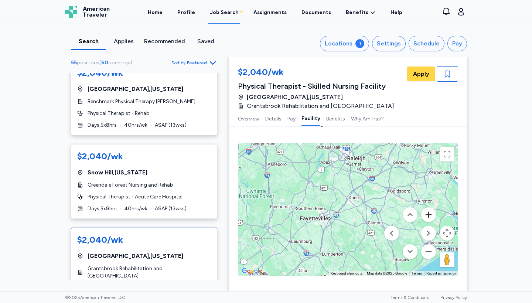
click at [428, 213] on button "Zoom in" at bounding box center [428, 214] width 15 height 15
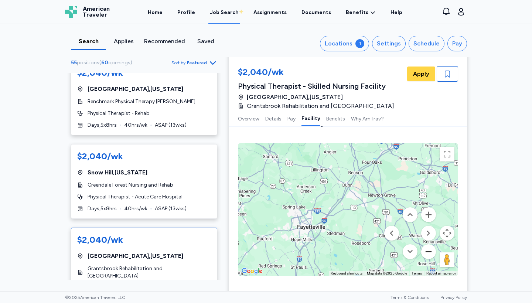
click at [429, 244] on button "Zoom out" at bounding box center [428, 251] width 15 height 15
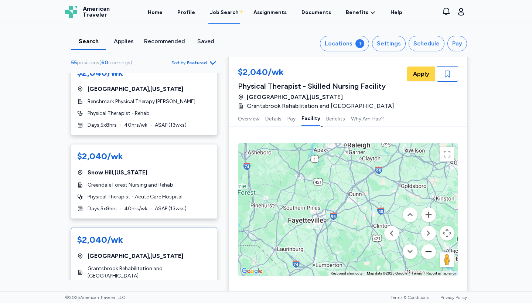
click at [428, 244] on button "Zoom out" at bounding box center [428, 251] width 15 height 15
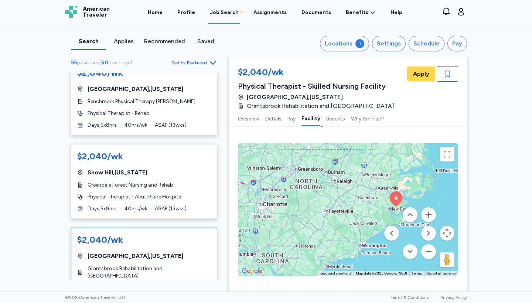
drag, startPoint x: 380, startPoint y: 203, endPoint x: 368, endPoint y: 200, distance: 12.5
click at [368, 200] on div "To activate drag with keyboard, press Alt + Enter. Once in keyboard drag state,…" at bounding box center [348, 209] width 220 height 133
click at [428, 244] on button "Zoom out" at bounding box center [428, 251] width 15 height 15
